Goal: Transaction & Acquisition: Purchase product/service

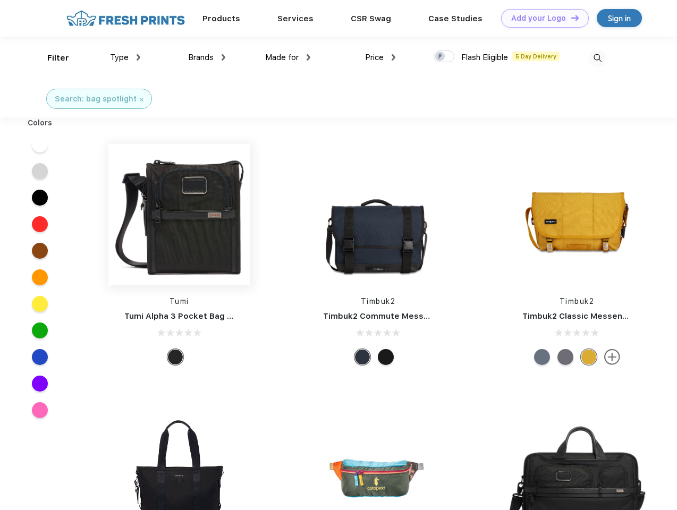
scroll to position [1, 0]
click at [541, 18] on link "Add your Logo Design Tool" at bounding box center [545, 18] width 88 height 19
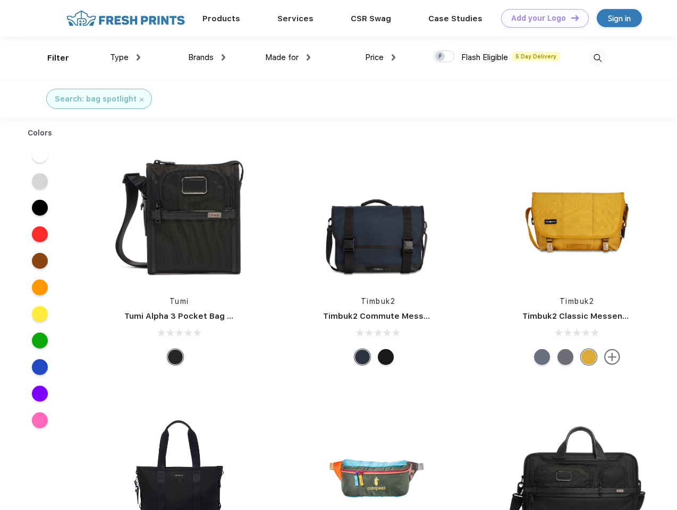
click at [0, 0] on div "Design Tool" at bounding box center [0, 0] width 0 height 0
click at [571, 18] on link "Add your Logo Design Tool" at bounding box center [545, 18] width 88 height 19
click at [51, 58] on div "Filter" at bounding box center [58, 58] width 22 height 12
click at [125, 57] on span "Type" at bounding box center [119, 58] width 19 height 10
click at [207, 57] on span "Brands" at bounding box center [201, 58] width 26 height 10
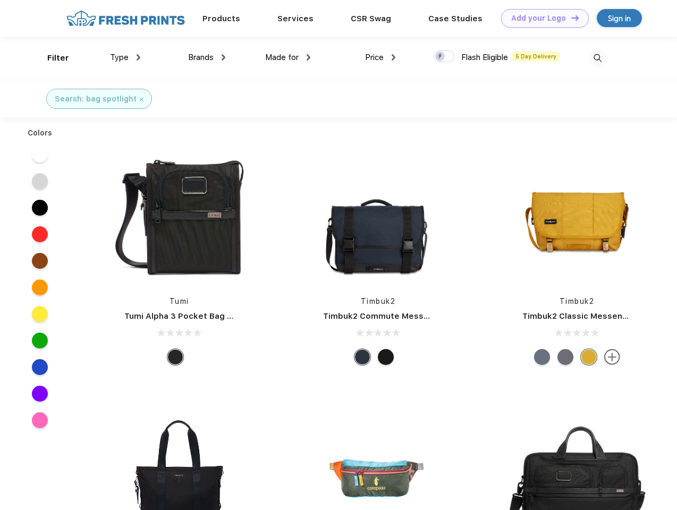
click at [288, 57] on span "Made for" at bounding box center [282, 58] width 34 height 10
click at [381, 57] on span "Price" at bounding box center [374, 58] width 19 height 10
click at [445, 57] on div at bounding box center [444, 57] width 21 height 12
click at [441, 57] on input "checkbox" at bounding box center [437, 53] width 7 height 7
click at [598, 58] on img at bounding box center [598, 58] width 18 height 18
